Goal: Task Accomplishment & Management: Use online tool/utility

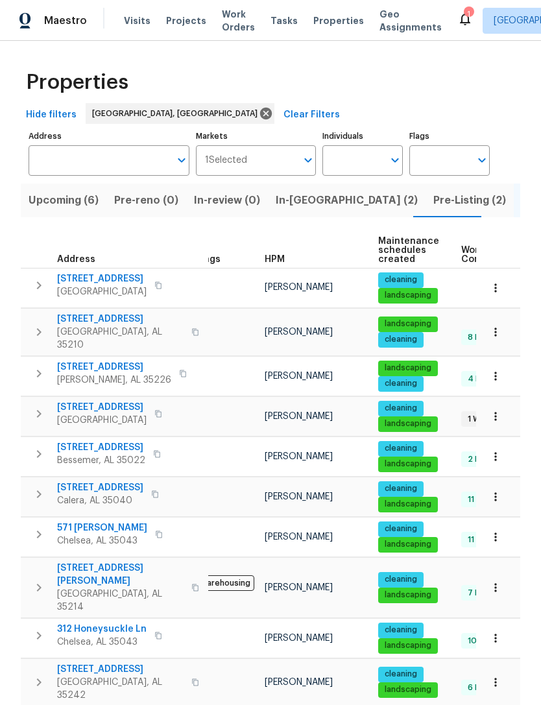
scroll to position [0, 18]
click at [80, 562] on span "[STREET_ADDRESS][PERSON_NAME]" at bounding box center [120, 575] width 127 height 26
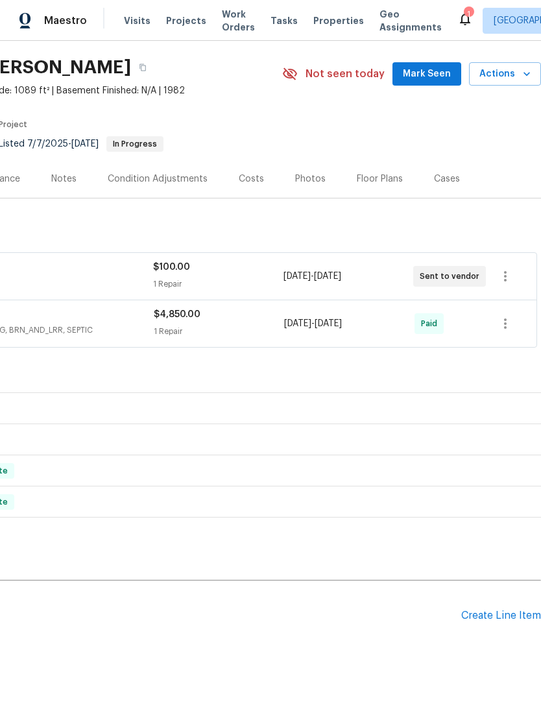
scroll to position [37, 192]
click at [516, 618] on div "Create Line Item" at bounding box center [501, 616] width 80 height 12
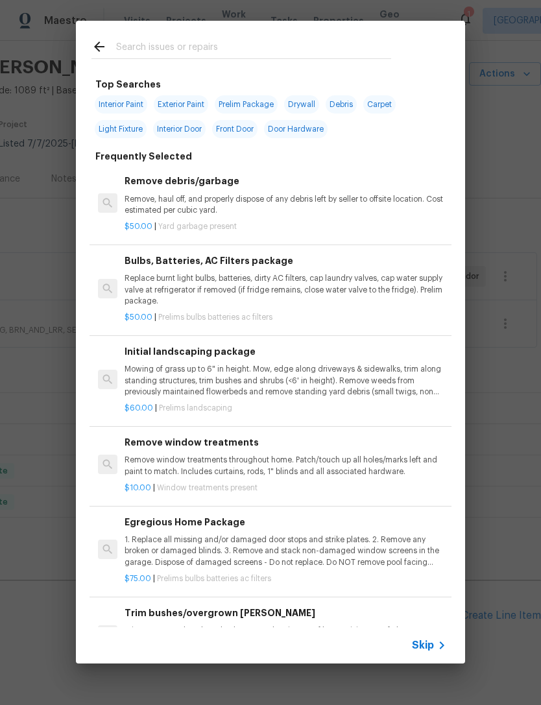
click at [224, 55] on input "text" at bounding box center [253, 48] width 275 height 19
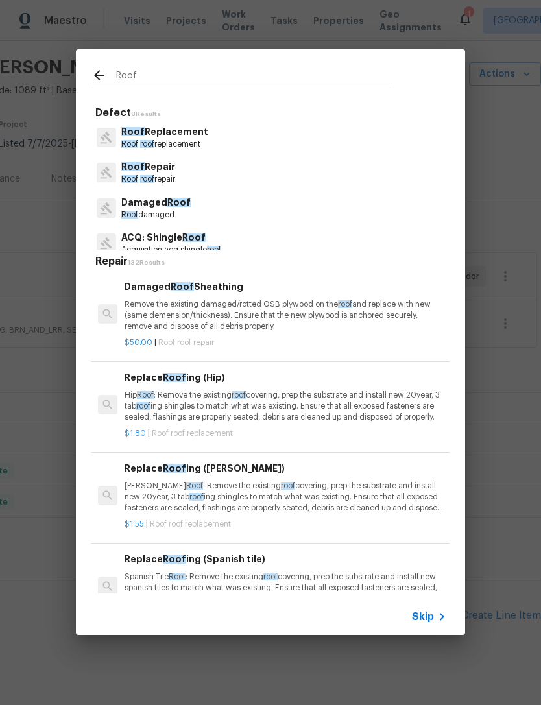
type input "Roof"
click at [237, 142] on div "Roof Replacement Roof roof replacement" at bounding box center [270, 137] width 358 height 35
click at [256, 131] on div "Roof Replacement Roof roof replacement" at bounding box center [270, 137] width 358 height 35
click at [171, 147] on p "Roof roof replacement" at bounding box center [164, 144] width 87 height 11
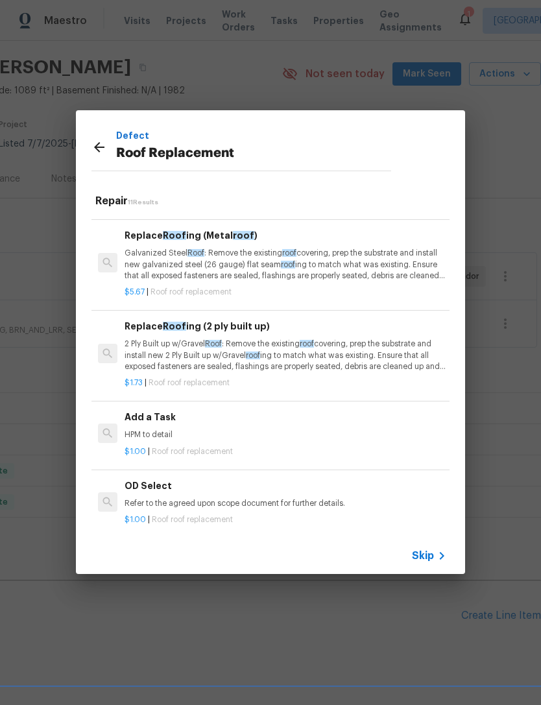
scroll to position [625, 0]
click at [162, 422] on div "Add a Task HPM to detail" at bounding box center [286, 426] width 322 height 31
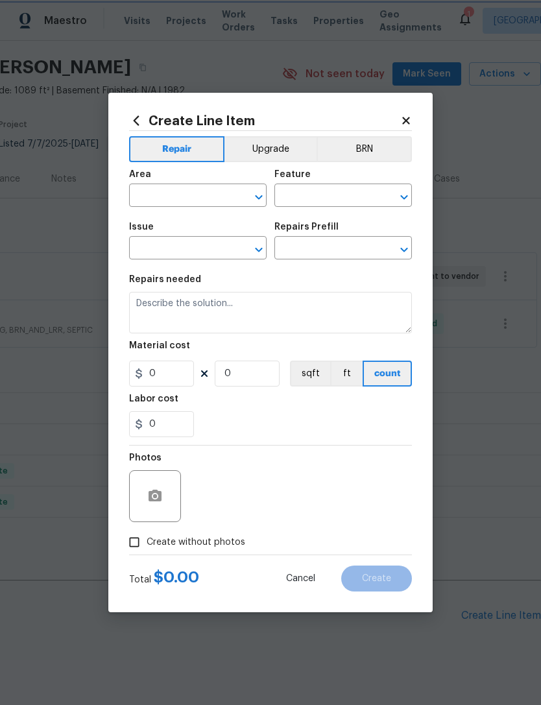
type input "Eaves and Trim"
type input "Roof Replacement"
type input "Add a Task $1.00"
type textarea "HPM to detail"
type input "1"
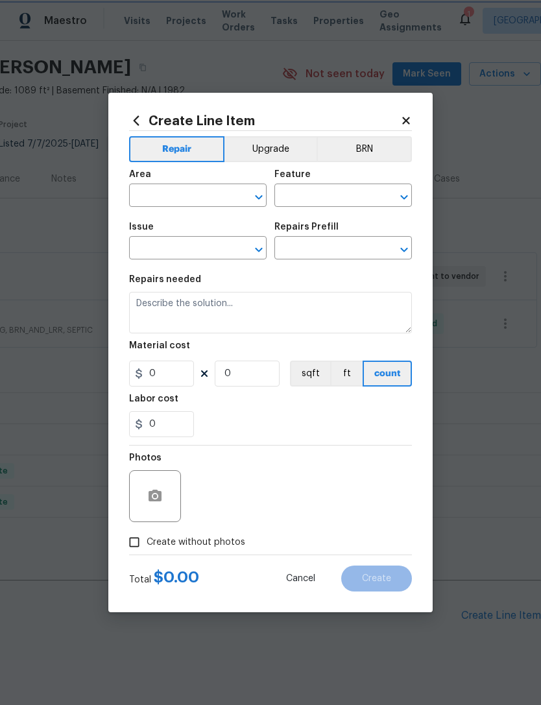
type input "1"
click at [158, 197] on input "text" at bounding box center [179, 197] width 101 height 20
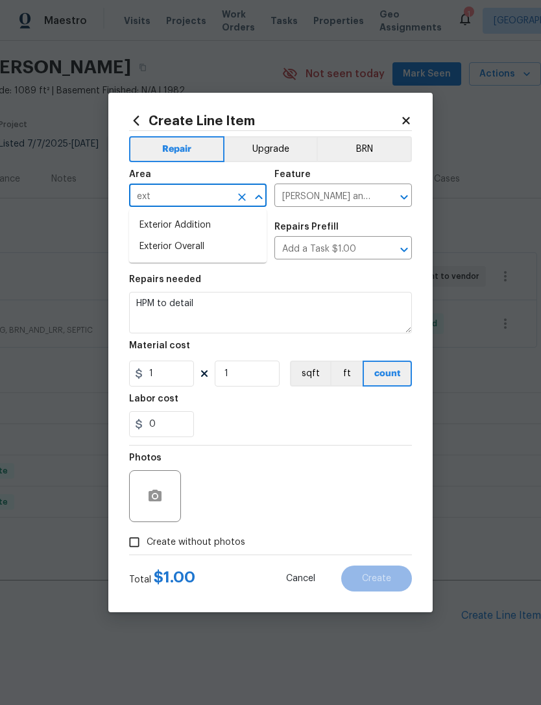
click at [157, 241] on li "Exterior Overall" at bounding box center [198, 246] width 138 height 21
type input "Exterior Overall"
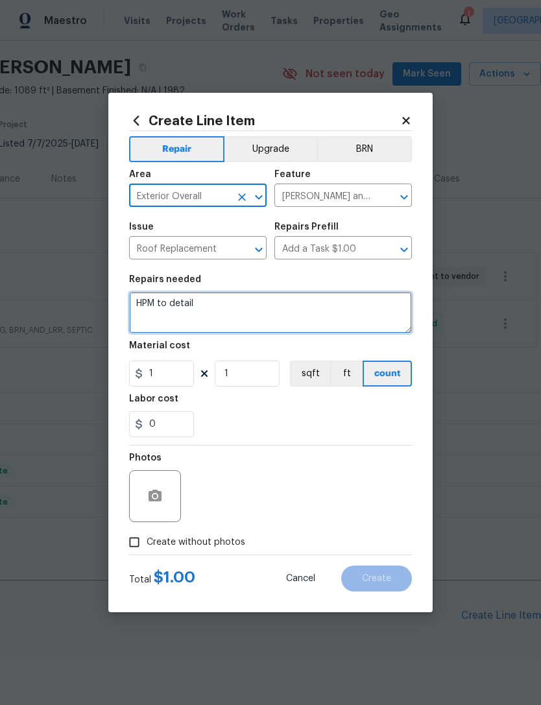
click at [208, 316] on textarea "HPM to detail" at bounding box center [270, 313] width 283 height 42
type textarea "H"
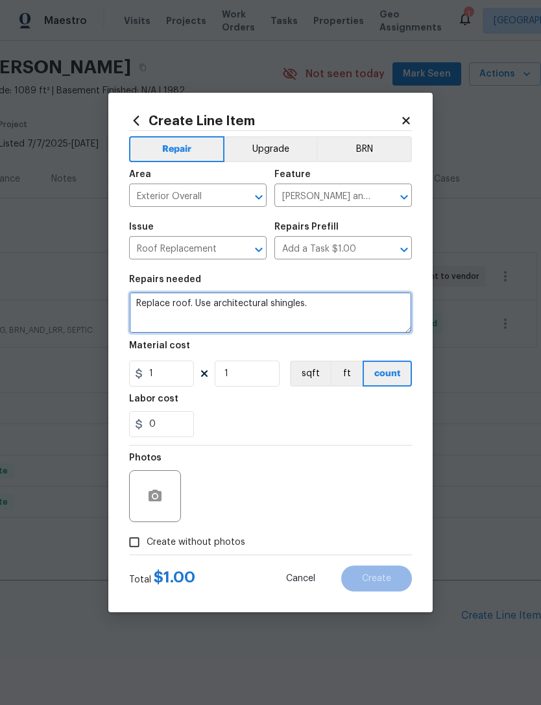
type textarea "Replace roof. Use architectural shingles."
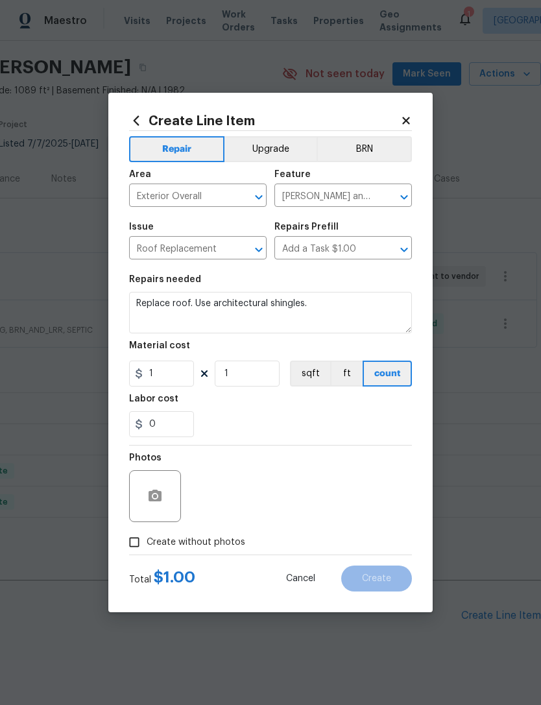
click at [406, 433] on div "0" at bounding box center [270, 424] width 283 height 26
click at [166, 542] on span "Create without photos" at bounding box center [196, 543] width 99 height 14
click at [147, 542] on input "Create without photos" at bounding box center [134, 542] width 25 height 25
checkbox input "true"
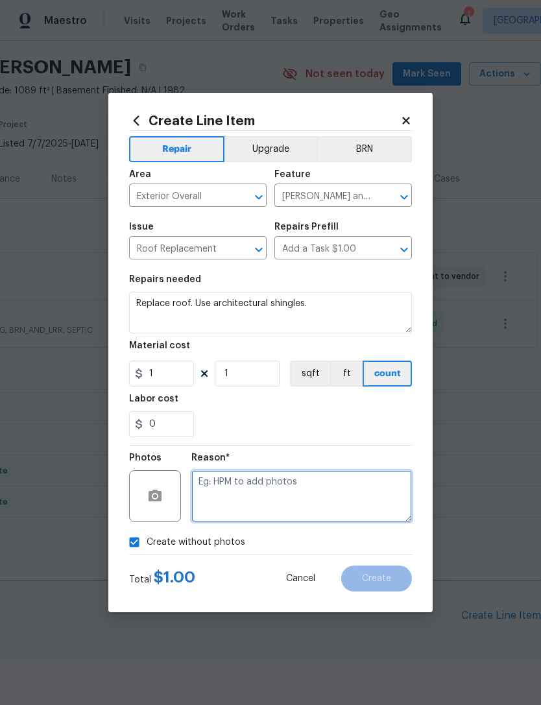
click at [376, 491] on textarea at bounding box center [301, 496] width 221 height 52
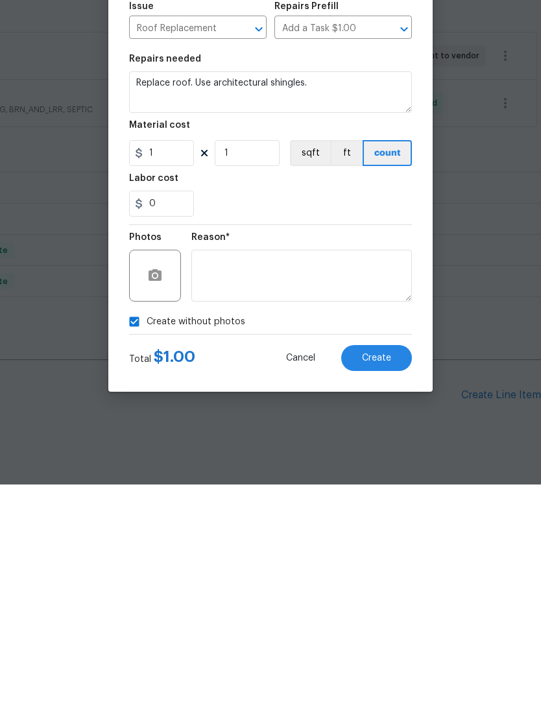
click at [387, 574] on span "Create" at bounding box center [376, 579] width 29 height 10
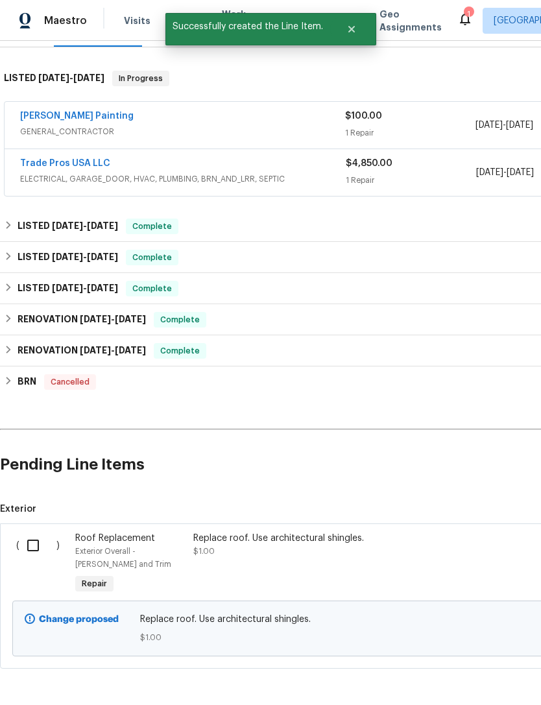
scroll to position [188, 0]
click at [42, 532] on input "checkbox" at bounding box center [37, 545] width 37 height 27
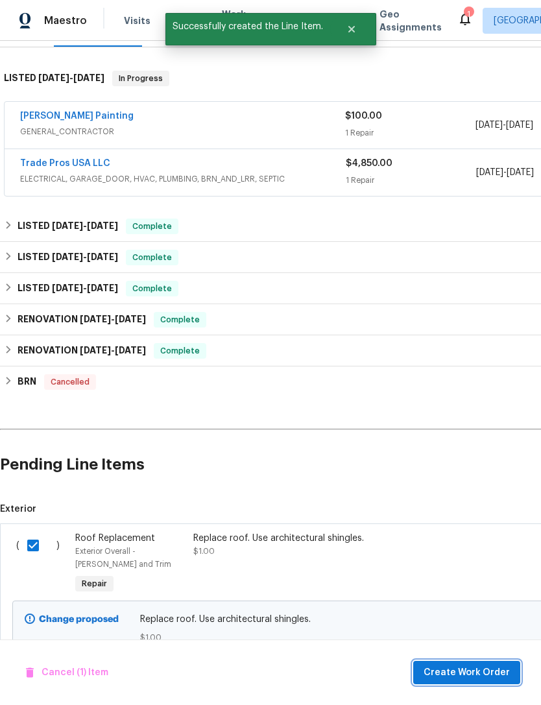
click at [493, 665] on span "Create Work Order" at bounding box center [467, 673] width 86 height 16
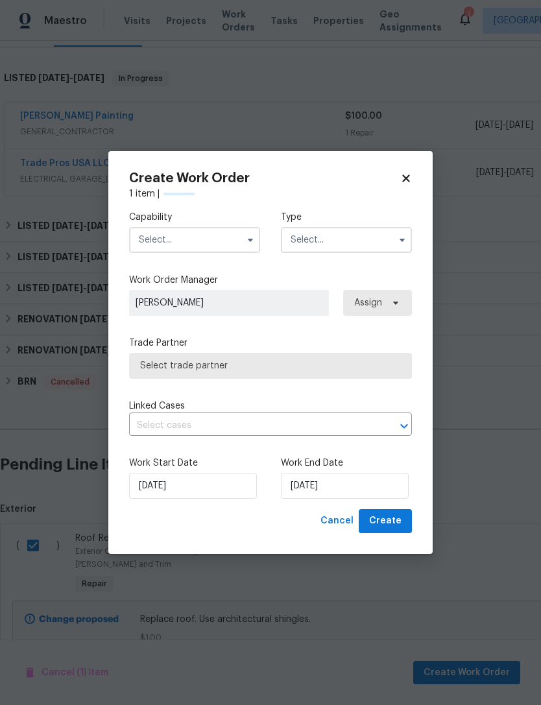
checkbox input "false"
click at [201, 236] on input "text" at bounding box center [194, 240] width 131 height 26
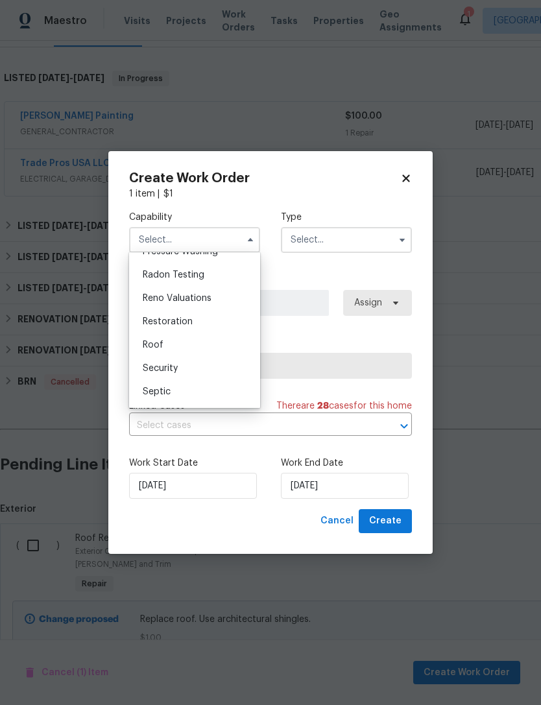
scroll to position [1291, 0]
click at [191, 298] on div "Roof" at bounding box center [194, 300] width 125 height 23
type input "Roof"
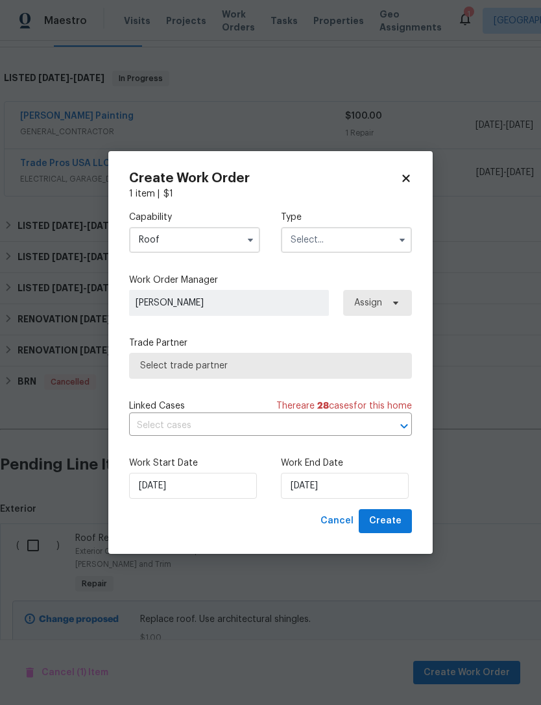
click at [355, 223] on div "Type" at bounding box center [346, 232] width 131 height 42
click at [343, 245] on input "text" at bounding box center [346, 240] width 131 height 26
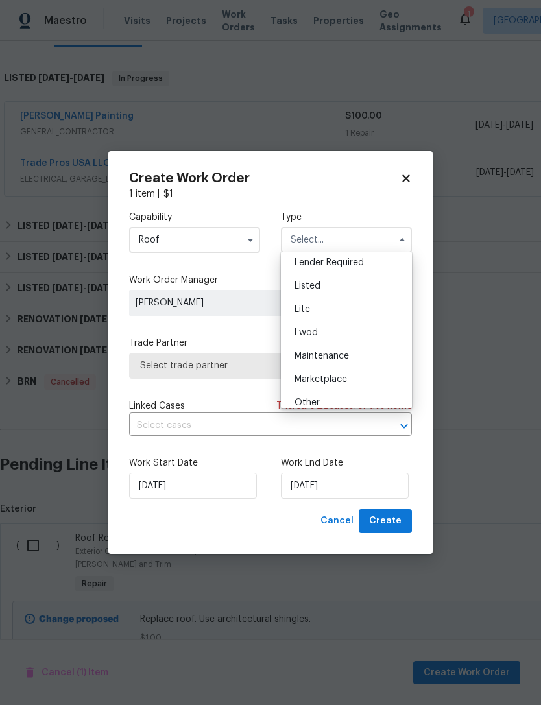
scroll to position [135, 0]
click at [346, 278] on div "Listed" at bounding box center [346, 272] width 125 height 23
type input "Listed"
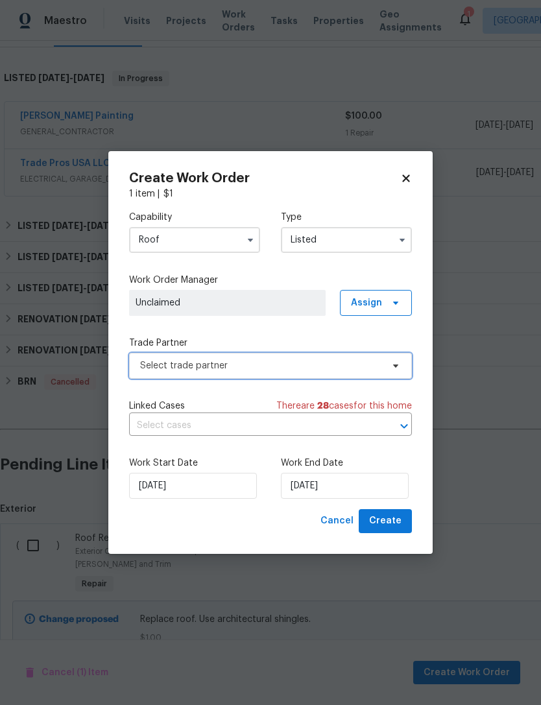
click at [295, 356] on span "Select trade partner" at bounding box center [270, 366] width 283 height 26
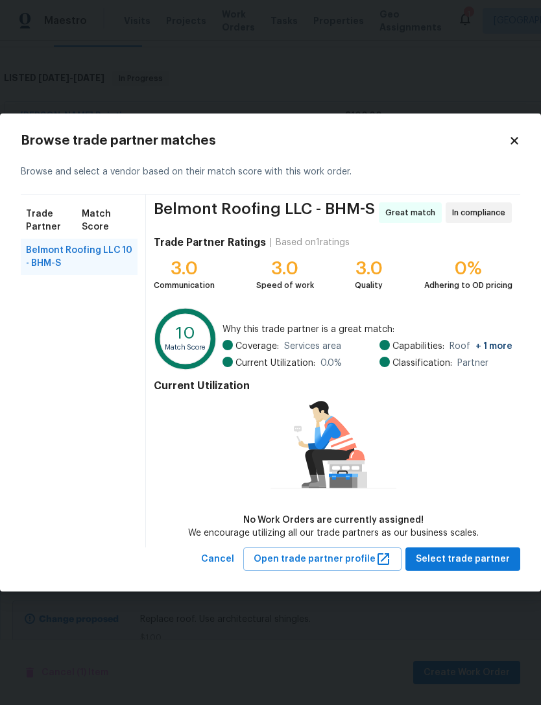
click at [513, 145] on icon at bounding box center [515, 141] width 12 height 12
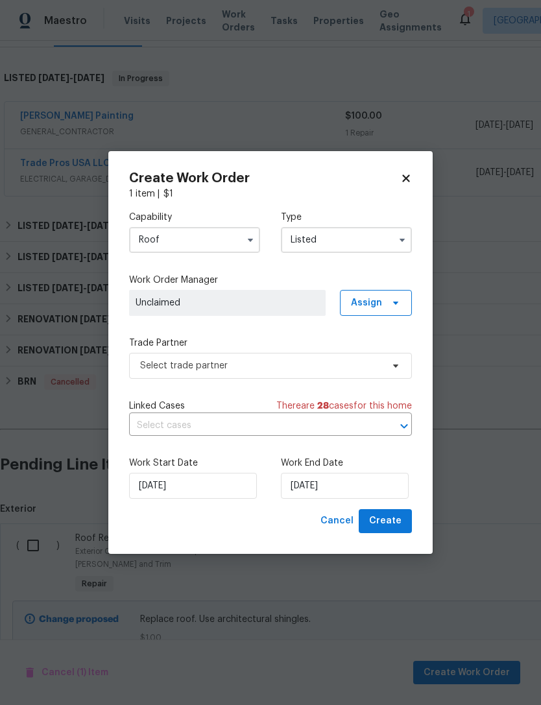
click at [396, 176] on h2 "Create Work Order" at bounding box center [264, 178] width 271 height 13
click at [409, 173] on icon at bounding box center [406, 179] width 12 height 12
